Goal: Find specific page/section: Find specific page/section

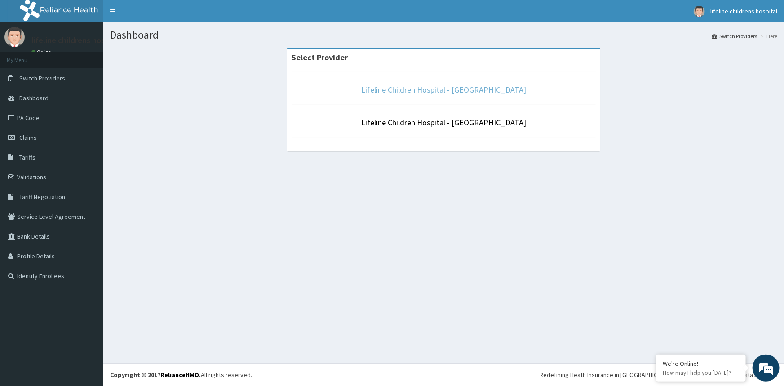
click at [404, 92] on link "Lifeline Children Hospital - [GEOGRAPHIC_DATA]" at bounding box center [443, 89] width 165 height 10
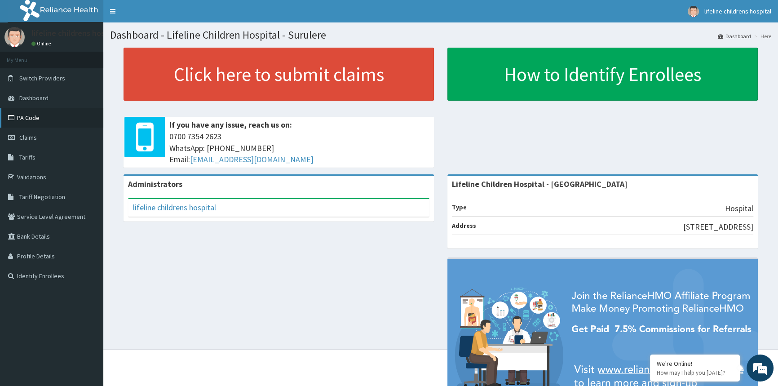
click at [31, 121] on link "PA Code" at bounding box center [51, 118] width 103 height 20
